Goal: Information Seeking & Learning: Learn about a topic

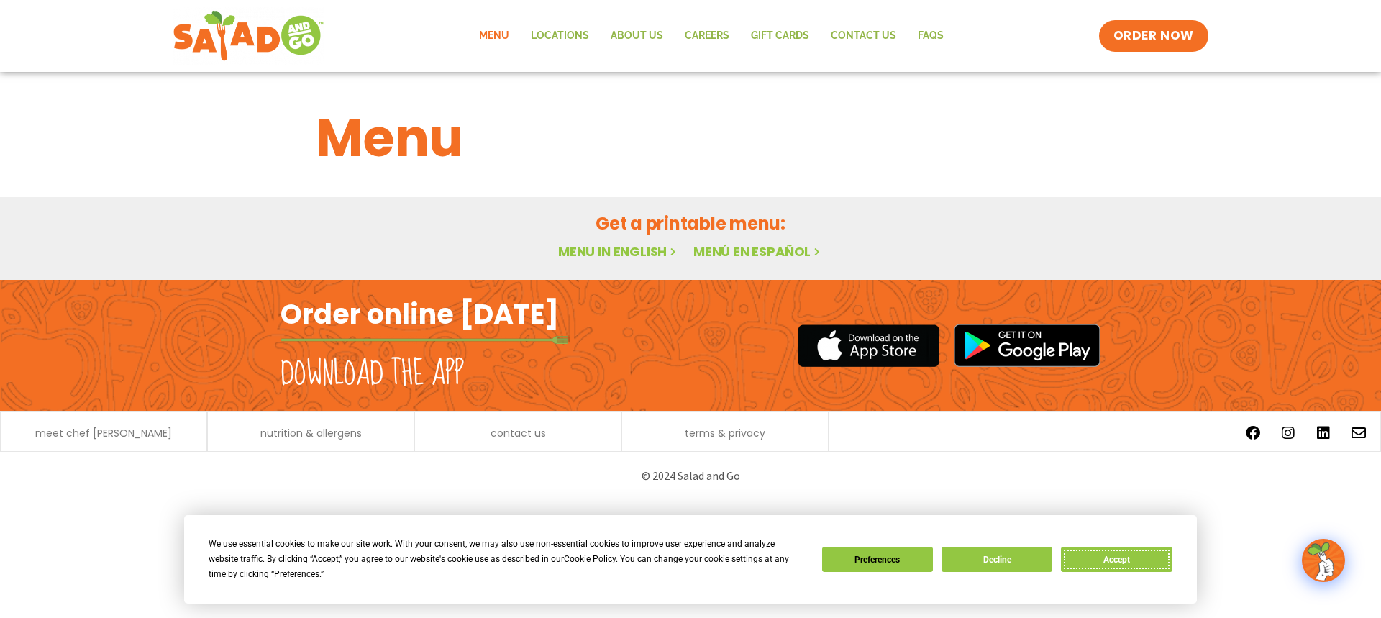
click at [1118, 555] on button "Accept" at bounding box center [1116, 559] width 111 height 25
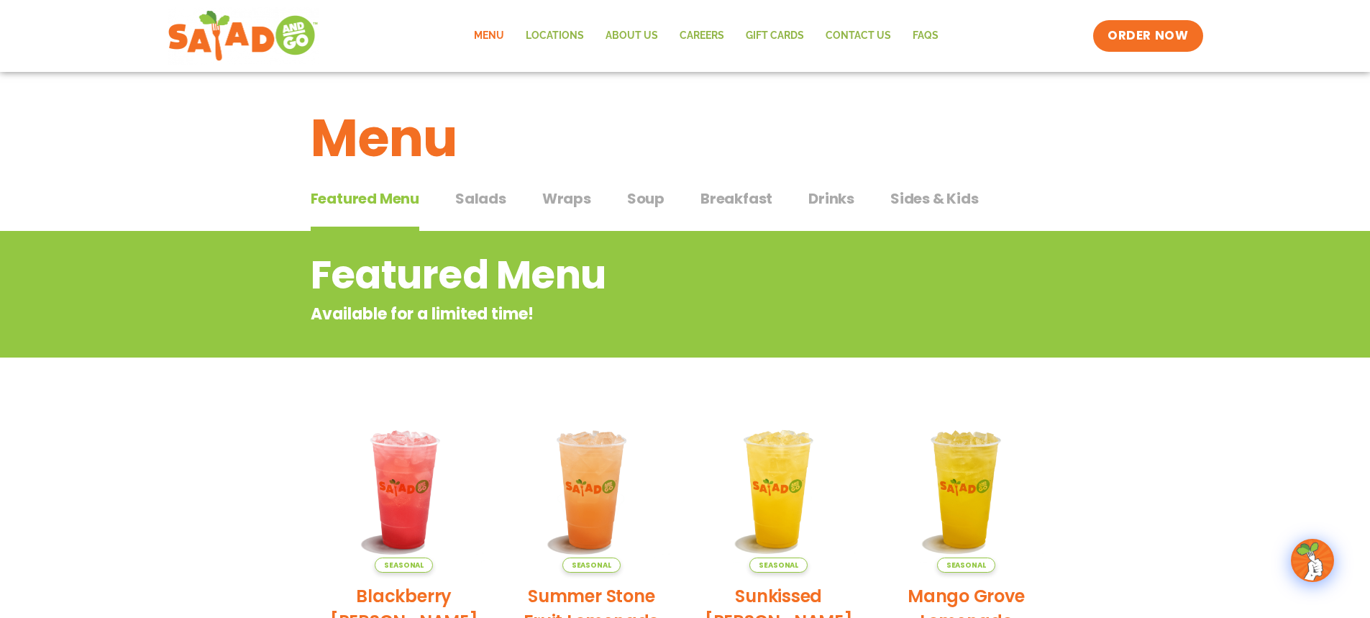
click at [487, 207] on span "Salads" at bounding box center [480, 199] width 51 height 22
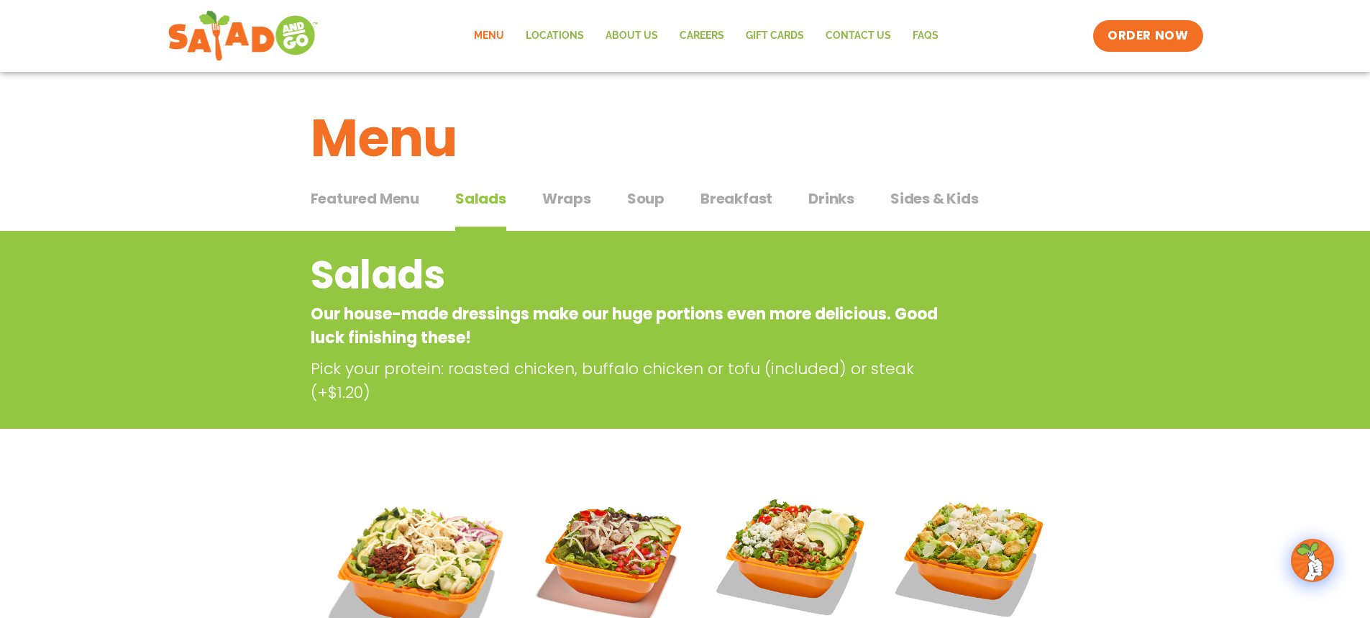
click at [375, 198] on span "Featured Menu" at bounding box center [365, 199] width 109 height 22
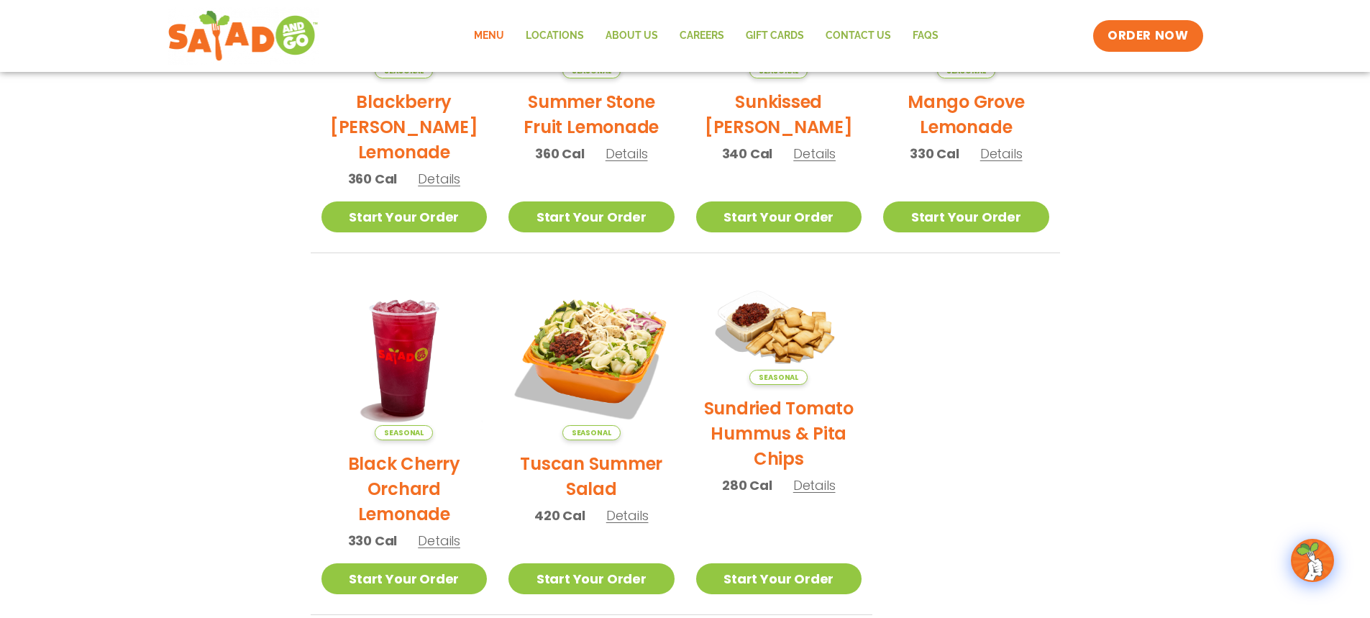
scroll to position [489, 0]
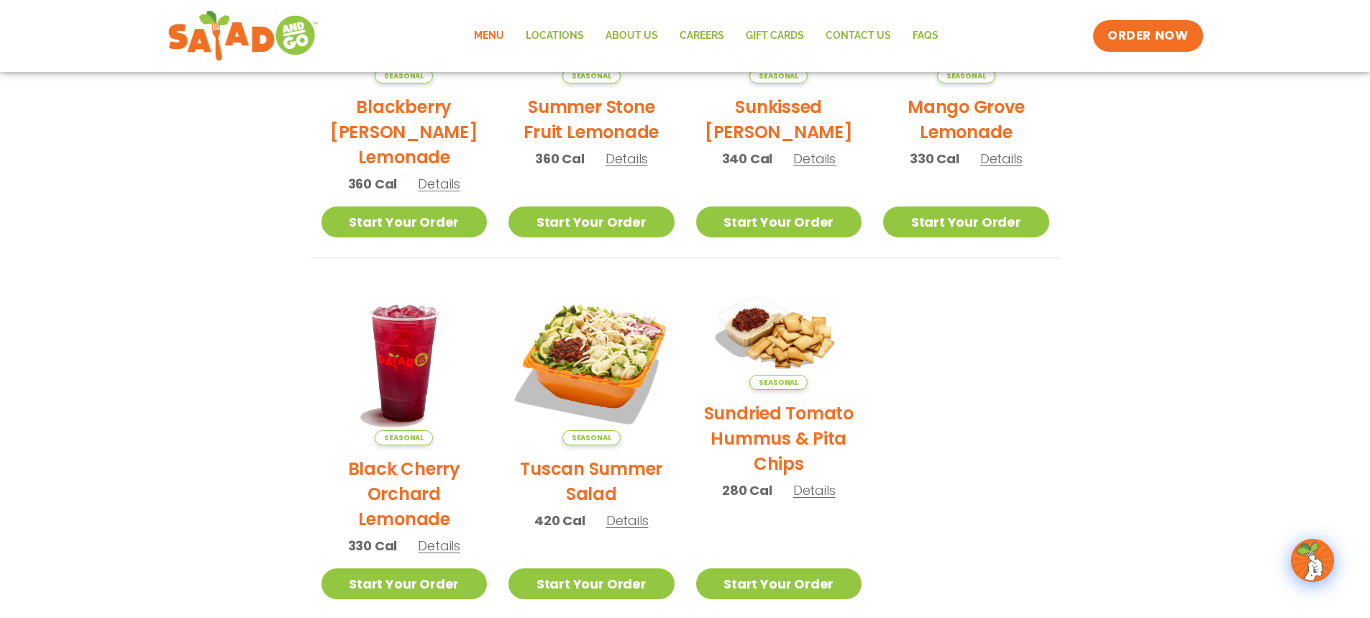
click at [591, 471] on h2 "Tuscan Summer Salad" at bounding box center [591, 481] width 166 height 50
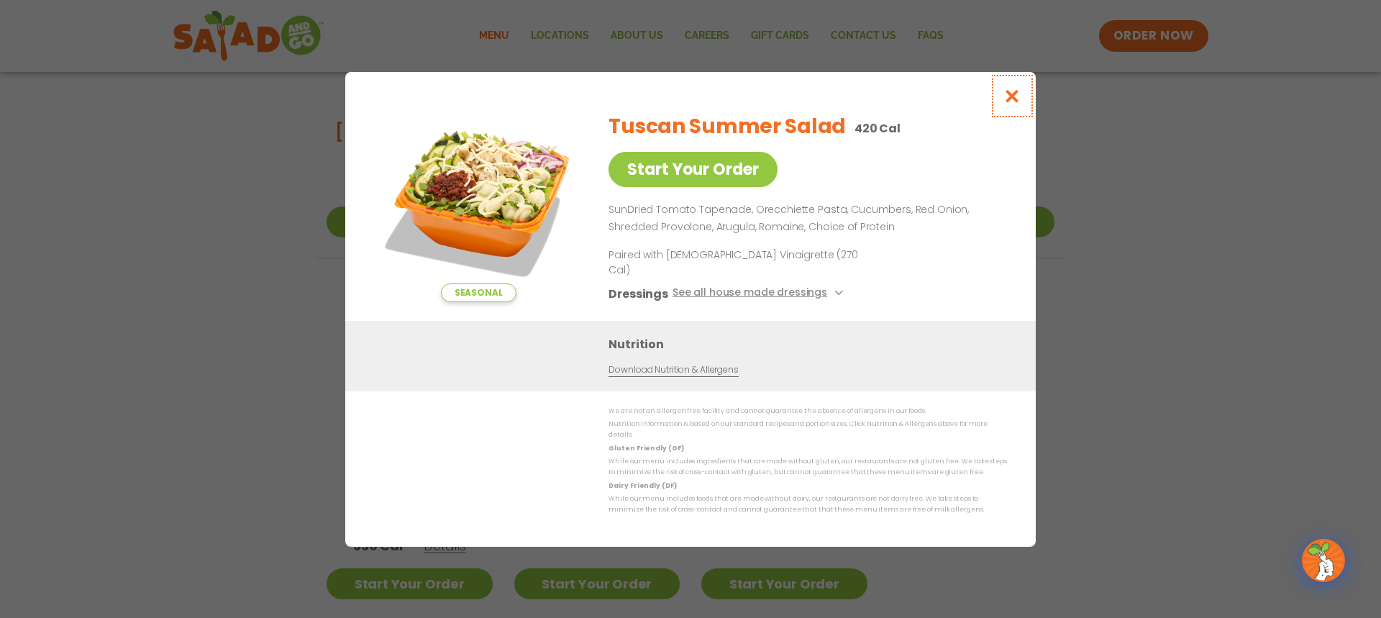
click at [1012, 103] on icon "Close modal" at bounding box center [1012, 95] width 18 height 15
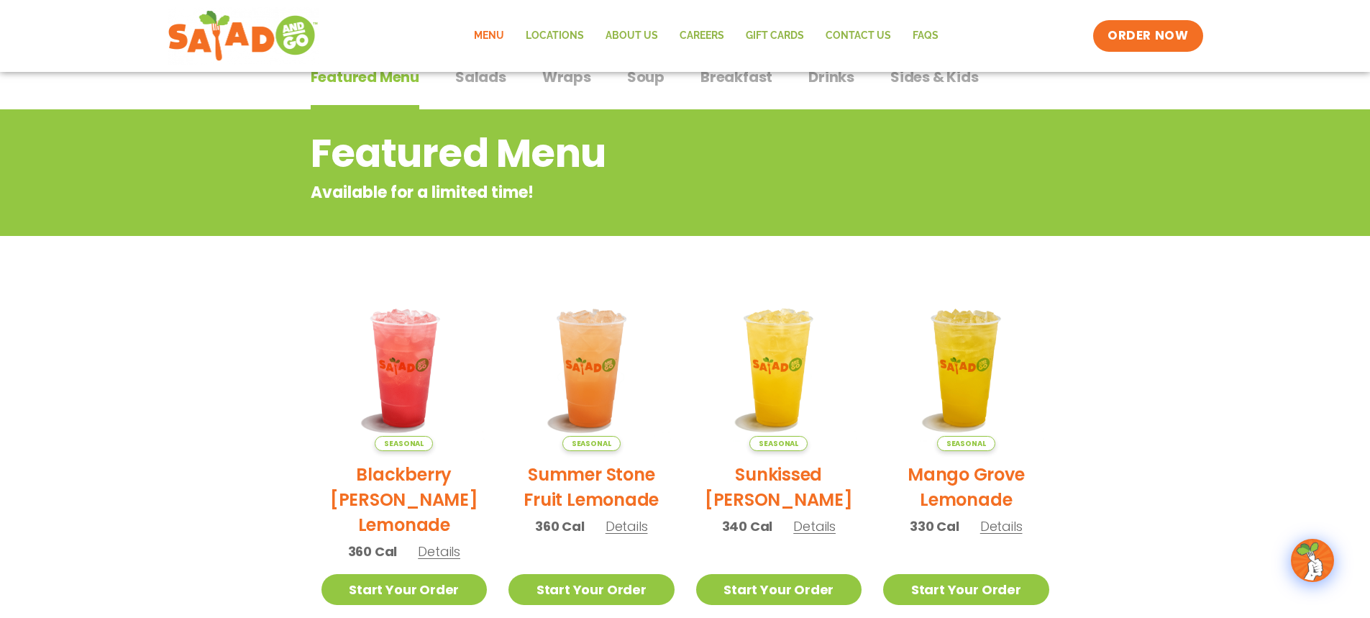
scroll to position [109, 0]
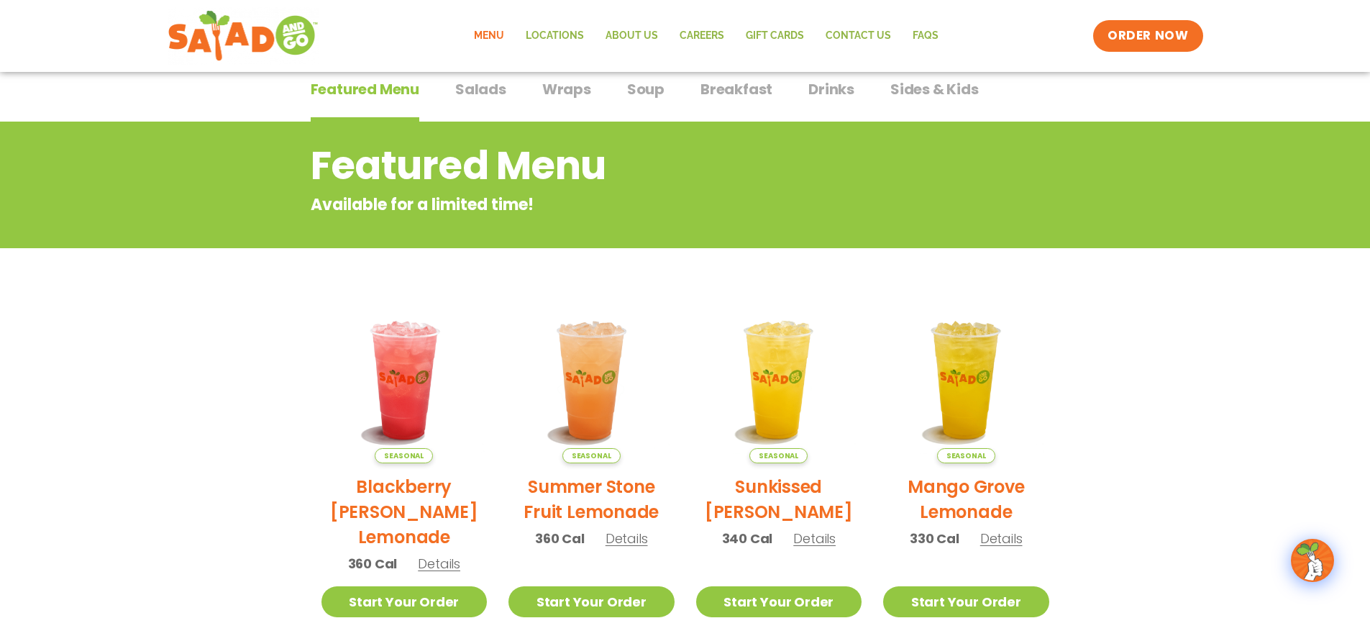
click at [479, 93] on span "Salads" at bounding box center [480, 89] width 51 height 22
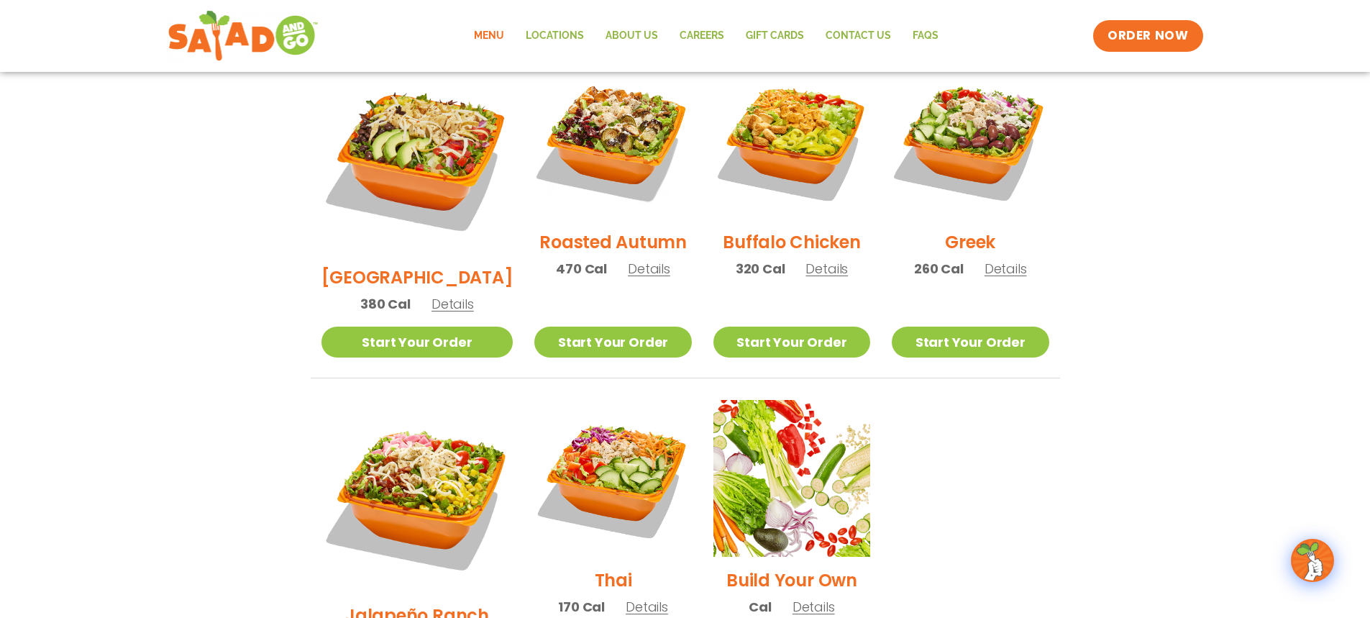
scroll to position [781, 0]
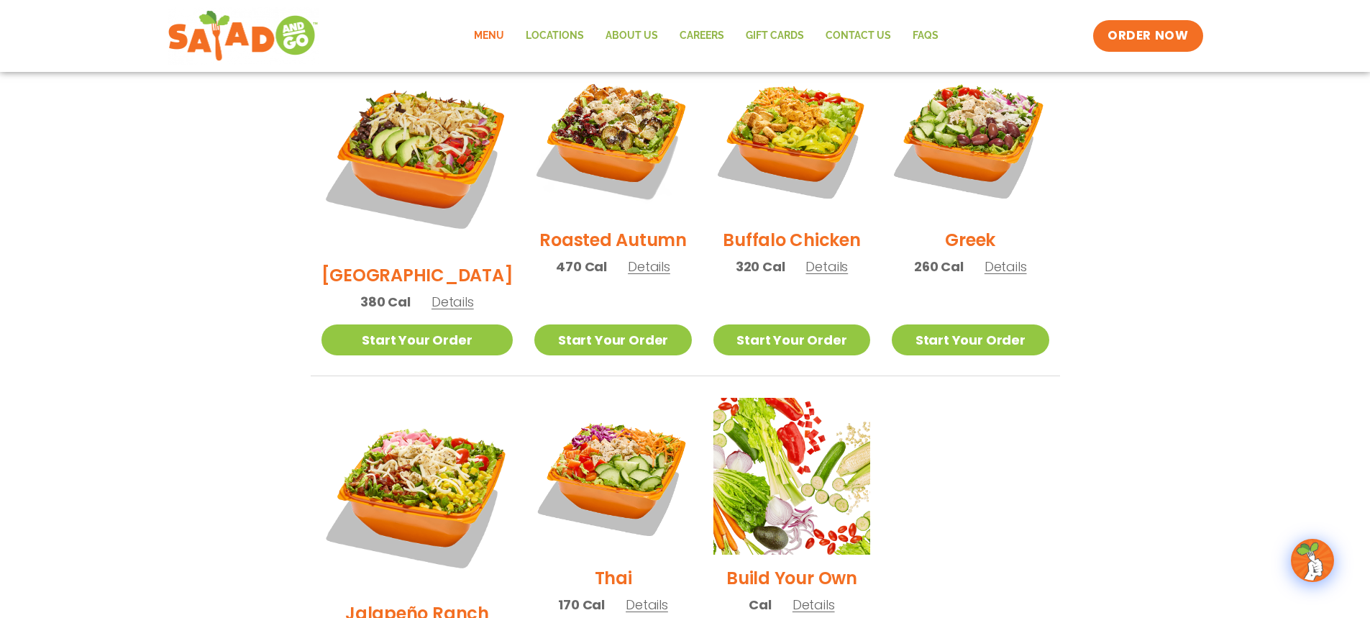
click at [430, 600] on h2 "Jalapeño Ranch" at bounding box center [417, 612] width 144 height 25
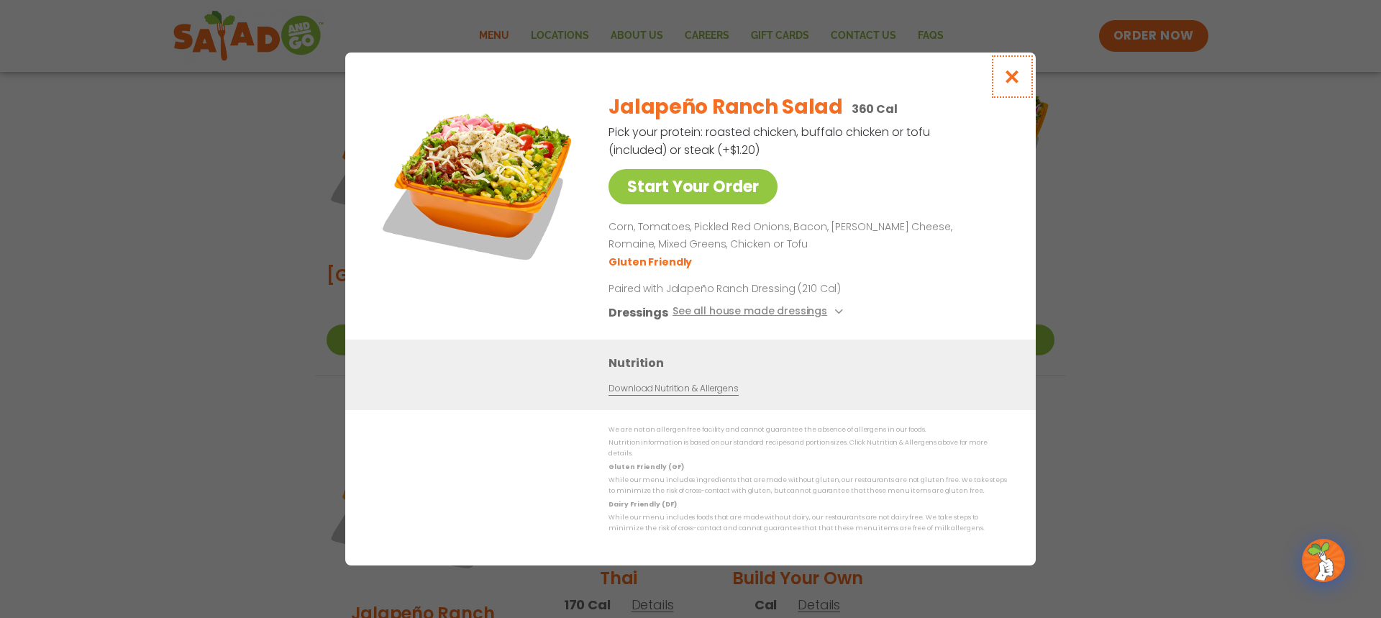
click at [1013, 78] on icon "Close modal" at bounding box center [1012, 76] width 18 height 15
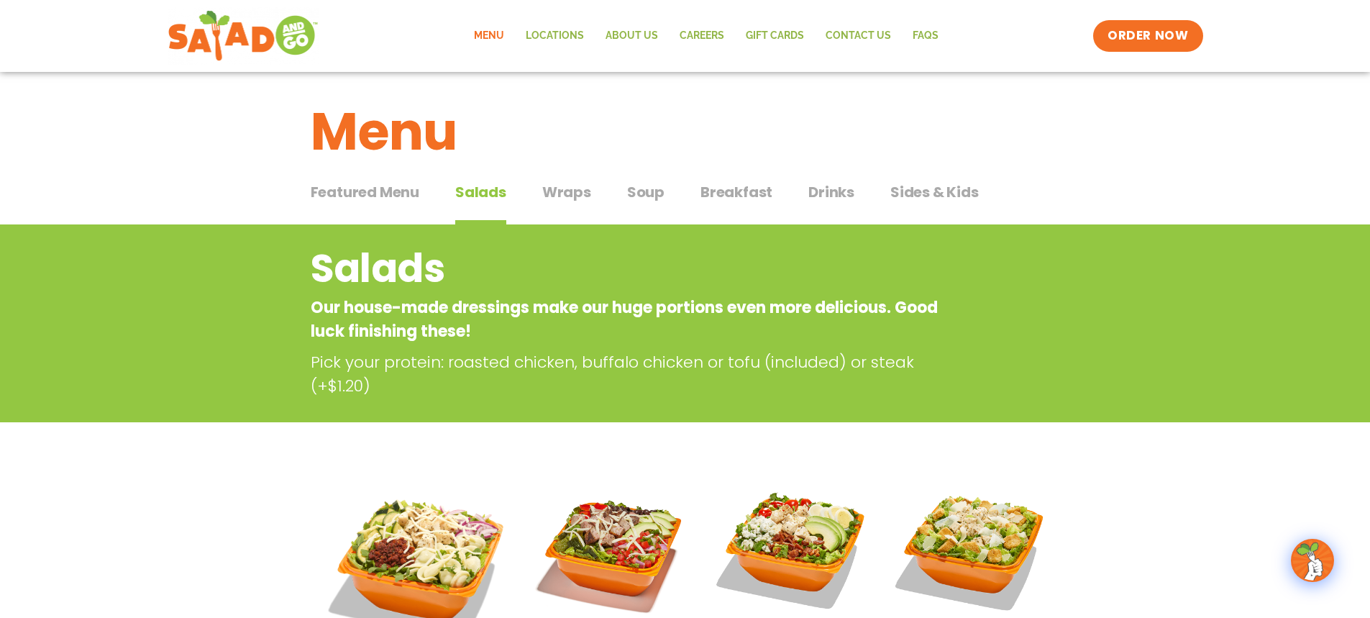
scroll to position [0, 0]
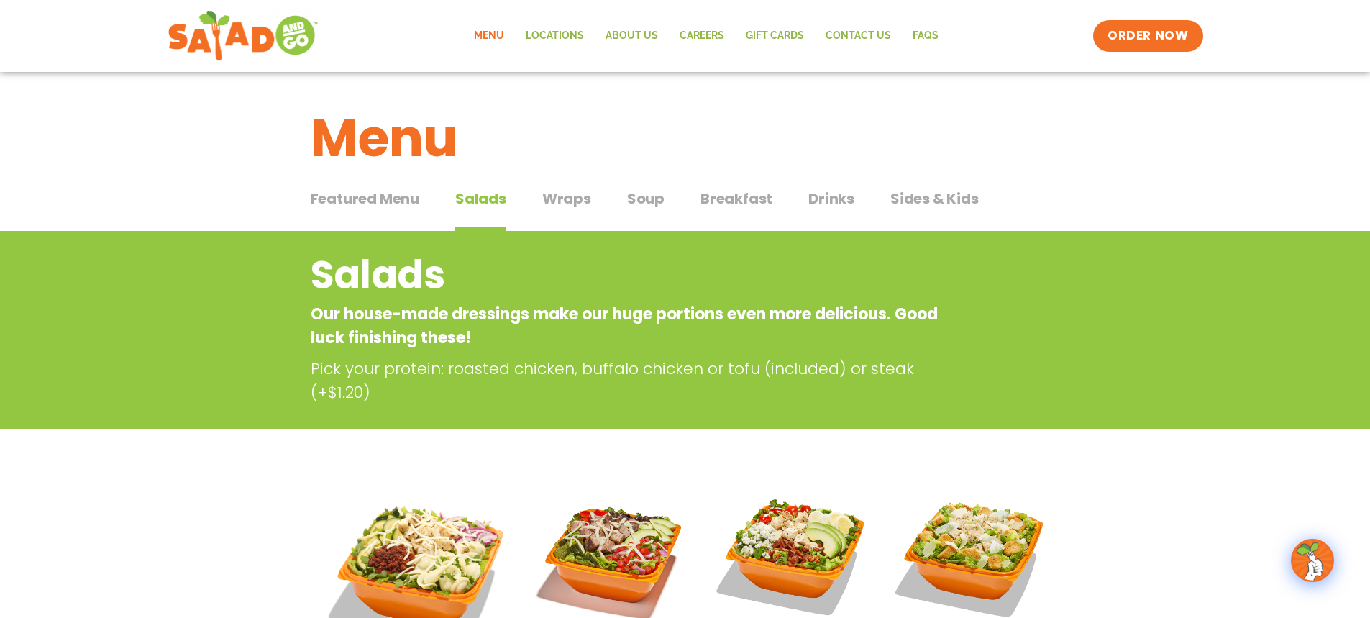
click at [570, 206] on span "Wraps" at bounding box center [566, 199] width 49 height 22
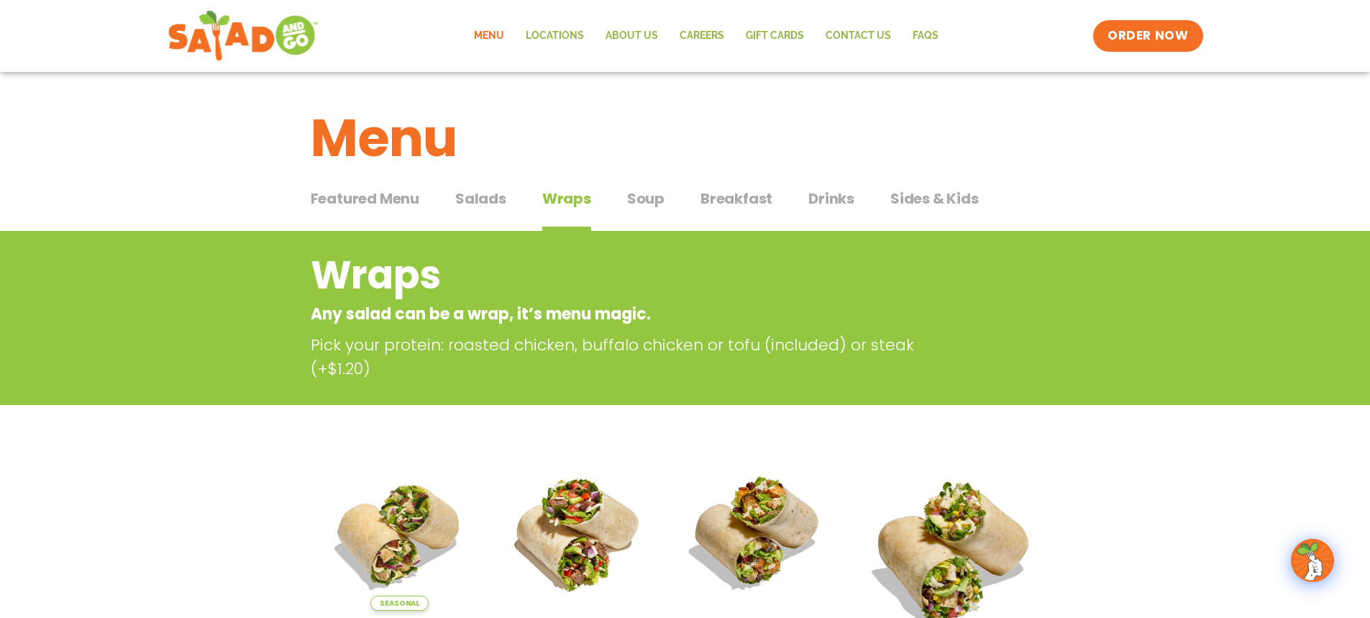
click at [498, 198] on span "Salads" at bounding box center [480, 199] width 51 height 22
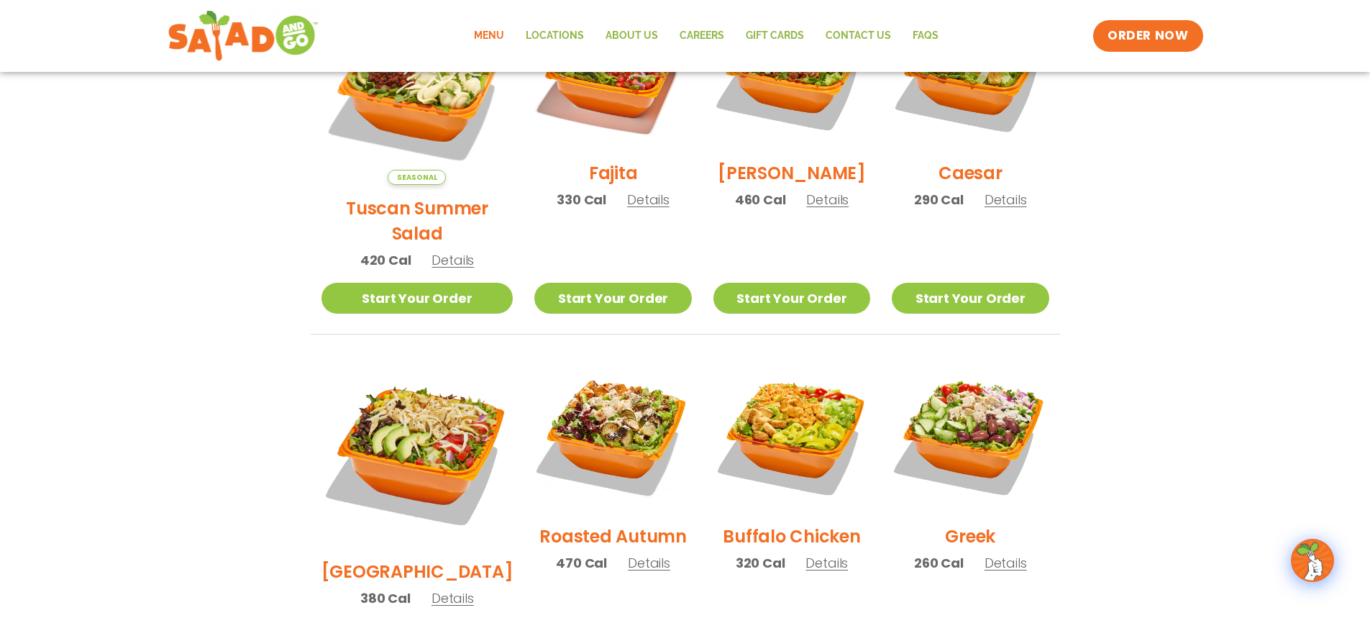
scroll to position [480, 0]
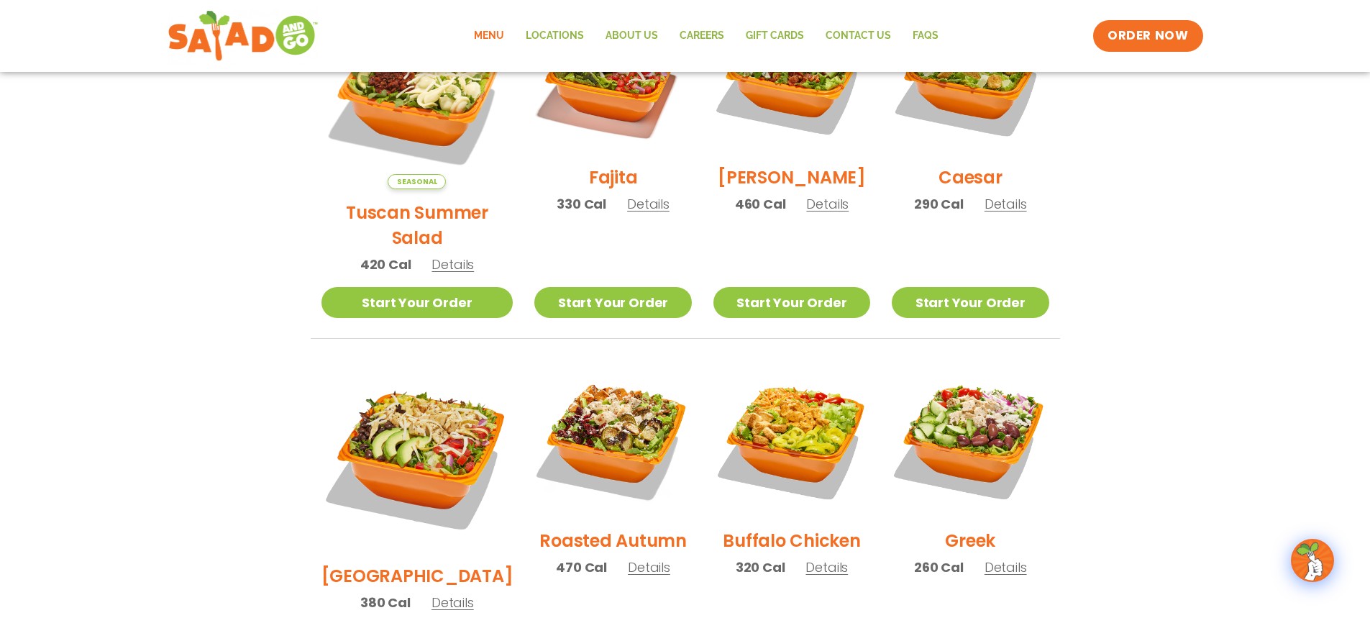
click at [597, 528] on h2 "Roasted Autumn" at bounding box center [612, 540] width 147 height 25
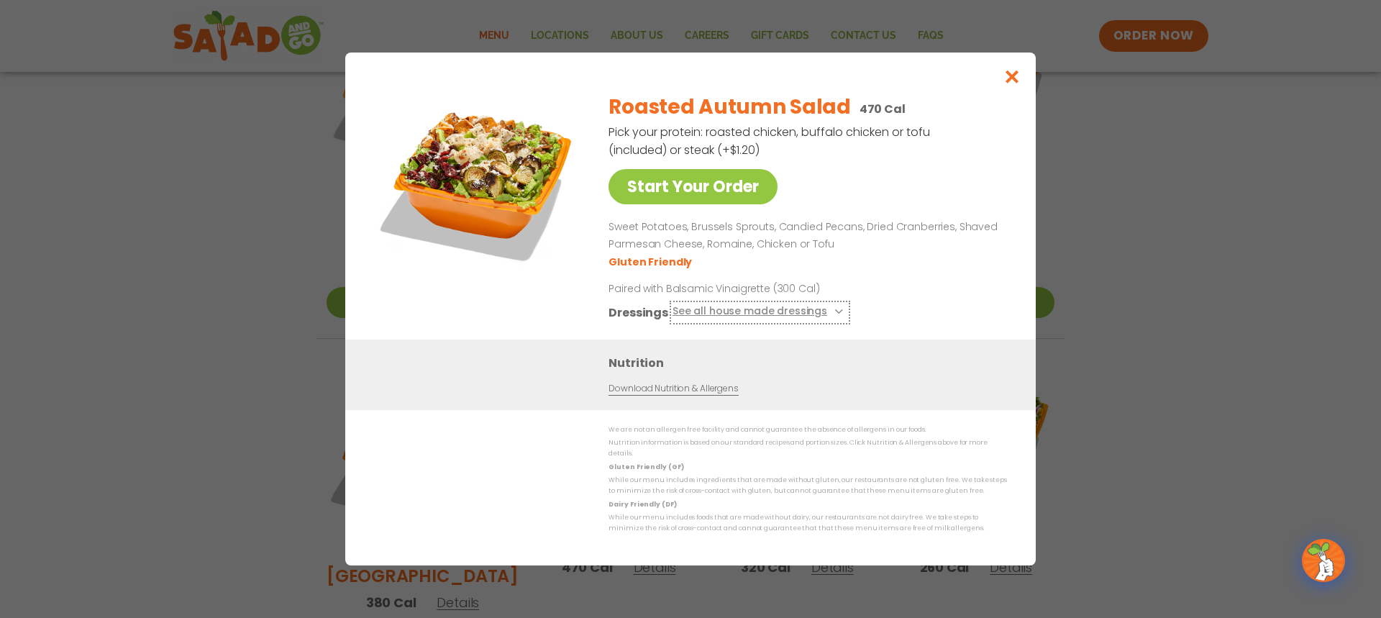
click at [834, 314] on icon at bounding box center [837, 312] width 6 height 6
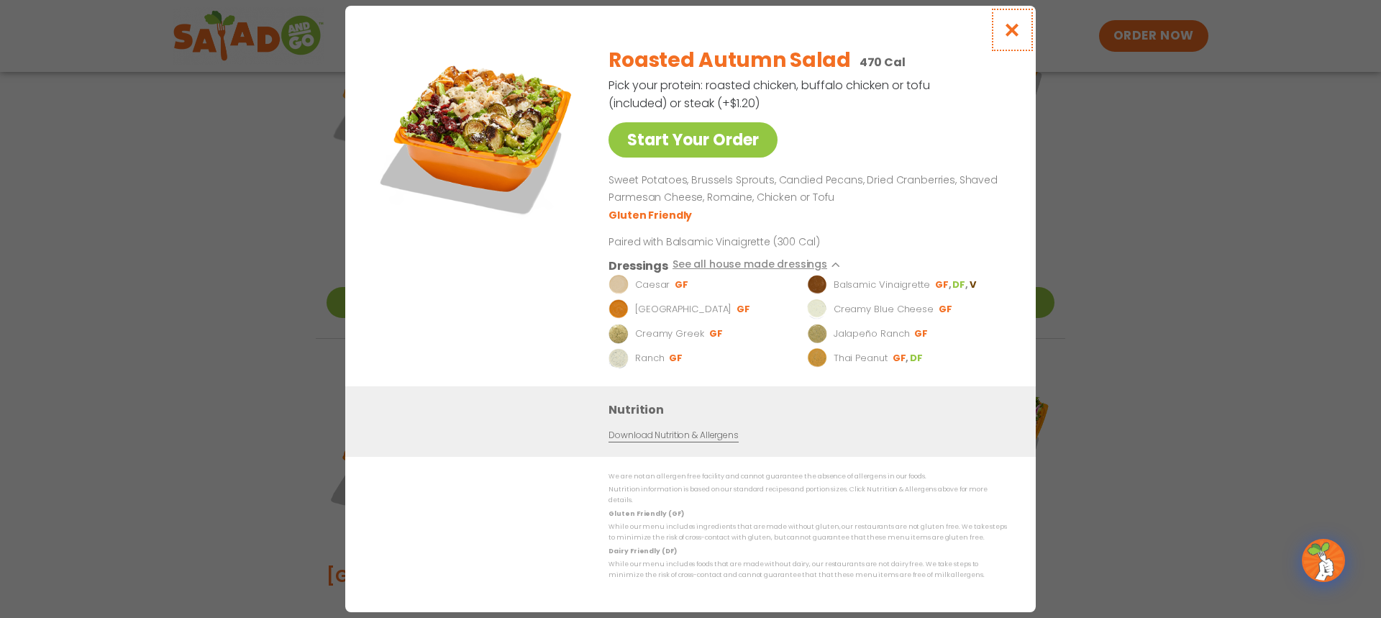
click at [1010, 37] on icon "Close modal" at bounding box center [1012, 29] width 18 height 15
